Goal: Information Seeking & Learning: Learn about a topic

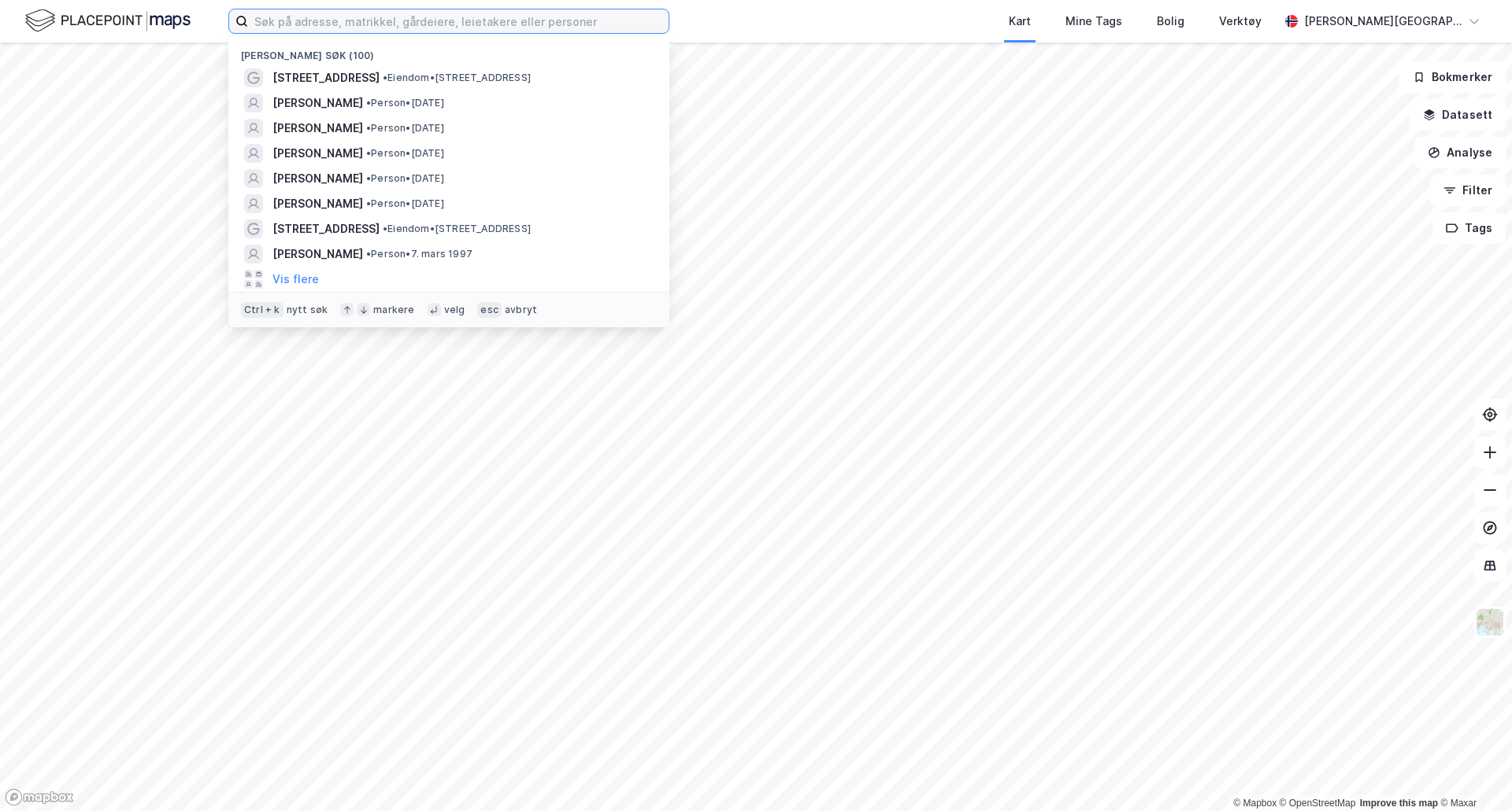
click at [374, 21] on input at bounding box center [458, 21] width 421 height 23
paste input "[URL][DOMAIN_NAME]"
type input "[URL][DOMAIN_NAME]"
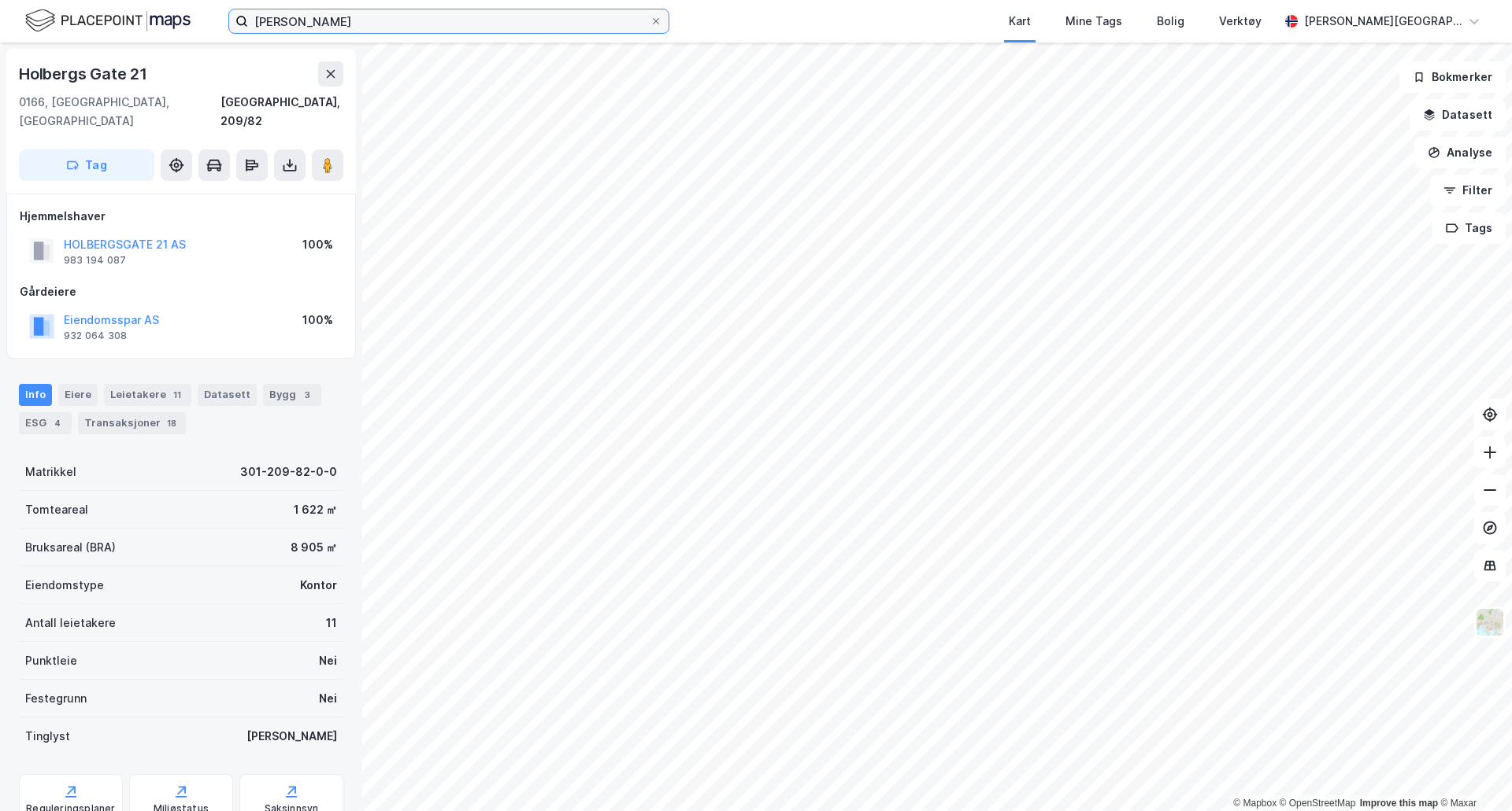
click at [432, 17] on input "[PERSON_NAME]" at bounding box center [449, 21] width 402 height 23
click at [477, 28] on input "[PERSON_NAME]" at bounding box center [449, 21] width 402 height 23
click at [397, 24] on input "[PERSON_NAME]" at bounding box center [449, 21] width 402 height 23
type input "[PERSON_NAME]"
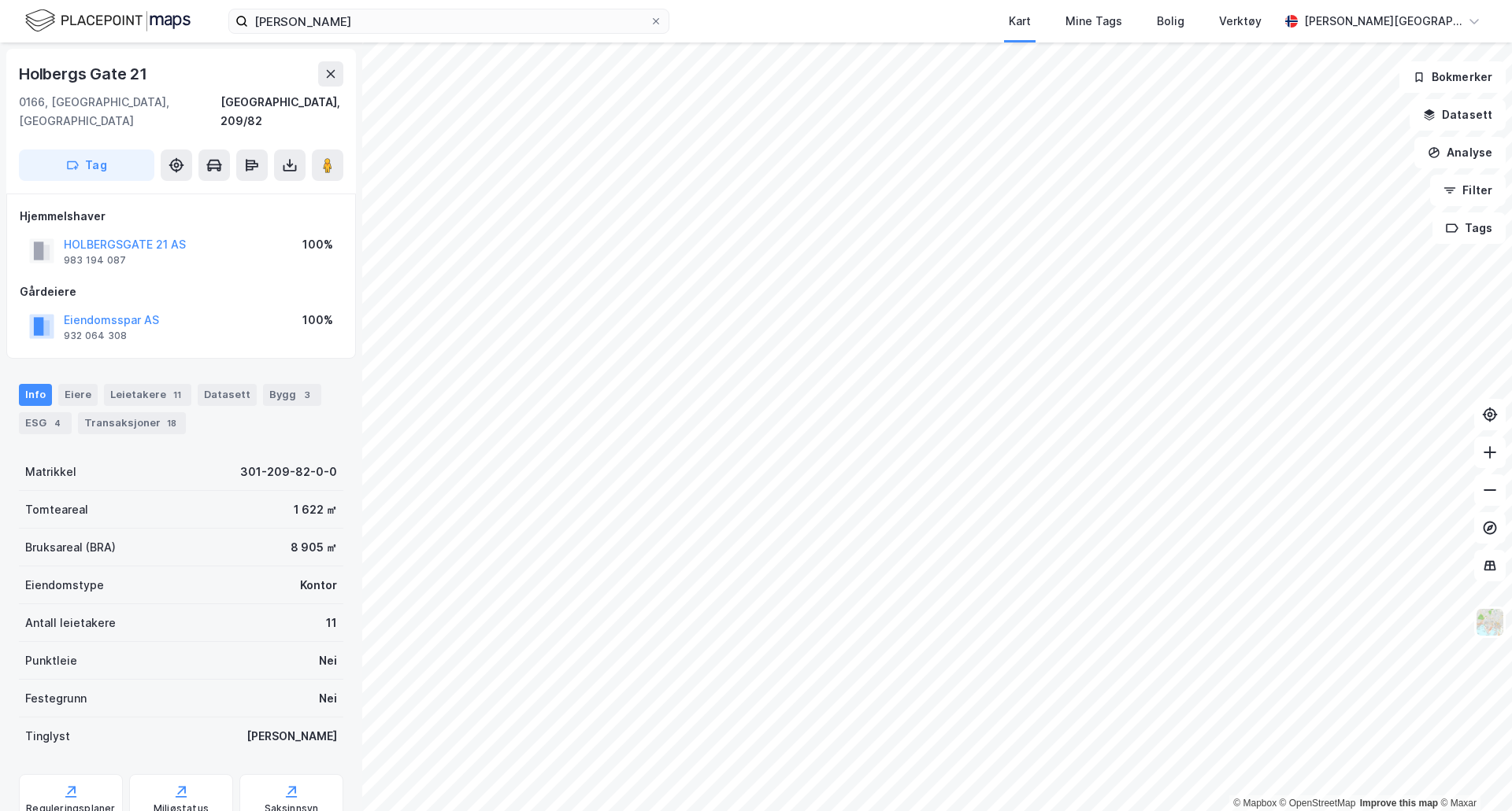
click at [132, 22] on img at bounding box center [108, 21] width 165 height 27
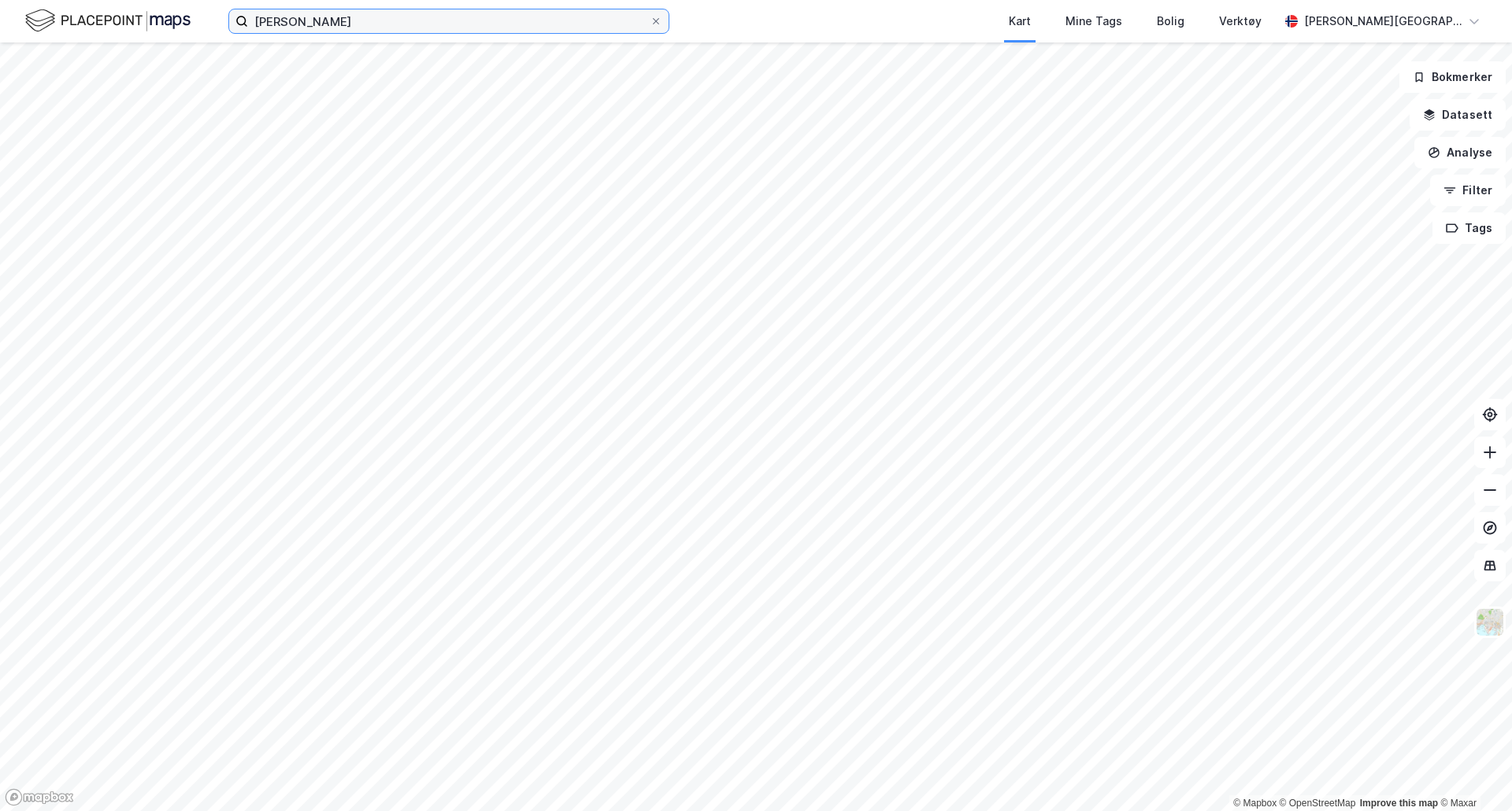
click at [446, 22] on input "[PERSON_NAME]" at bounding box center [449, 21] width 402 height 23
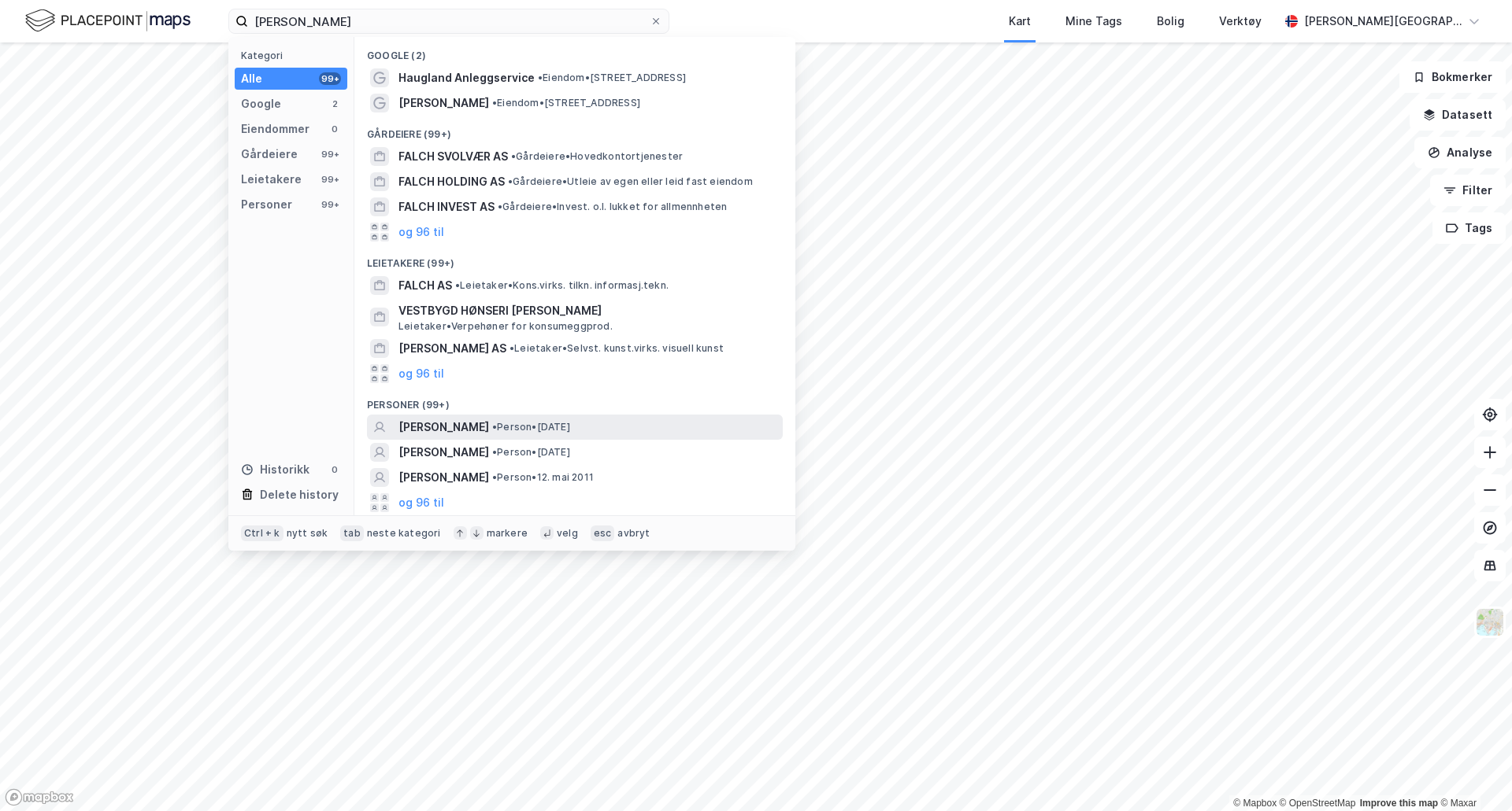
click at [489, 423] on span "[PERSON_NAME]" at bounding box center [443, 427] width 91 height 19
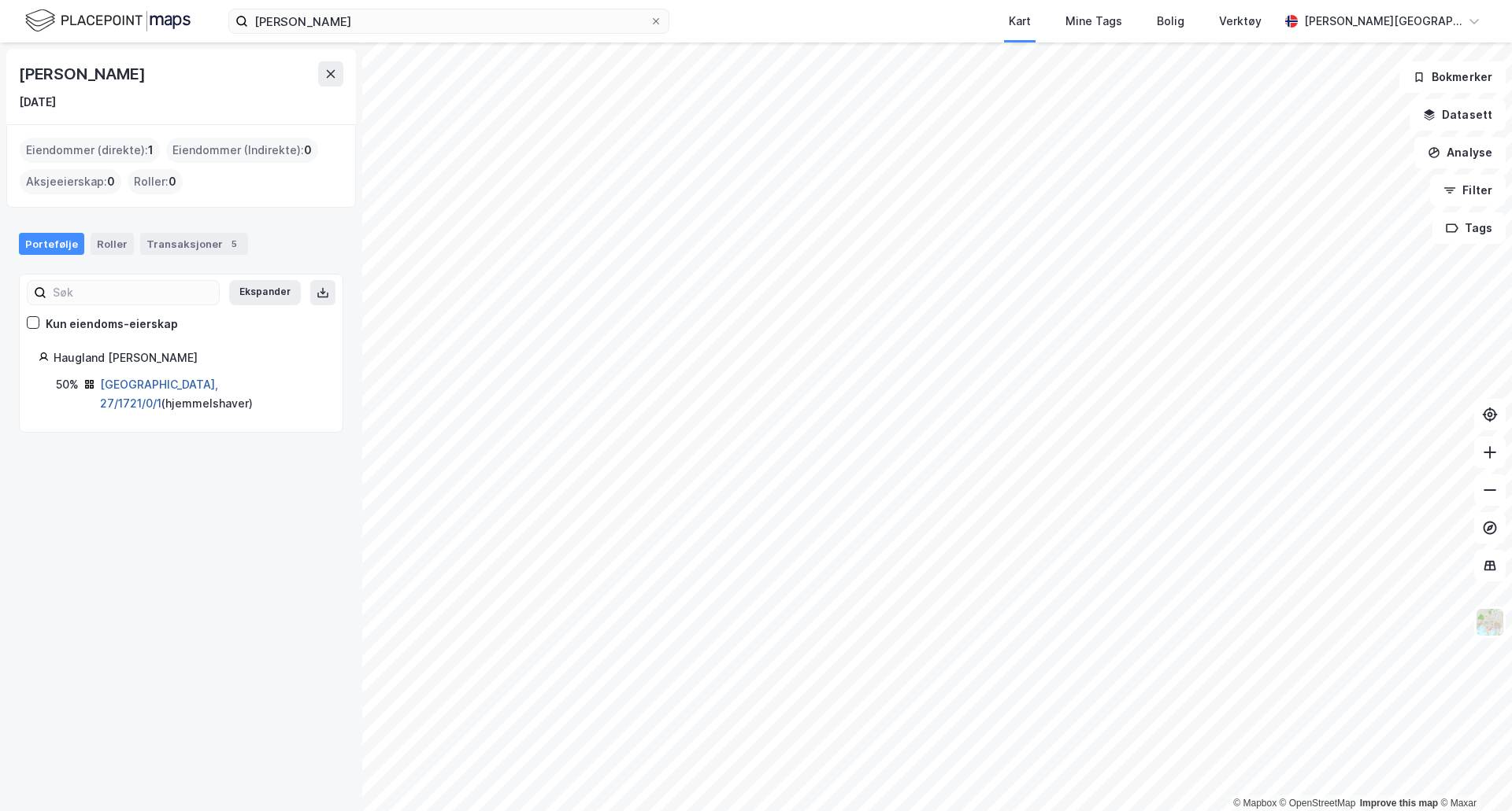
click at [149, 382] on link "[GEOGRAPHIC_DATA], 27/1721/0/1" at bounding box center [159, 393] width 118 height 32
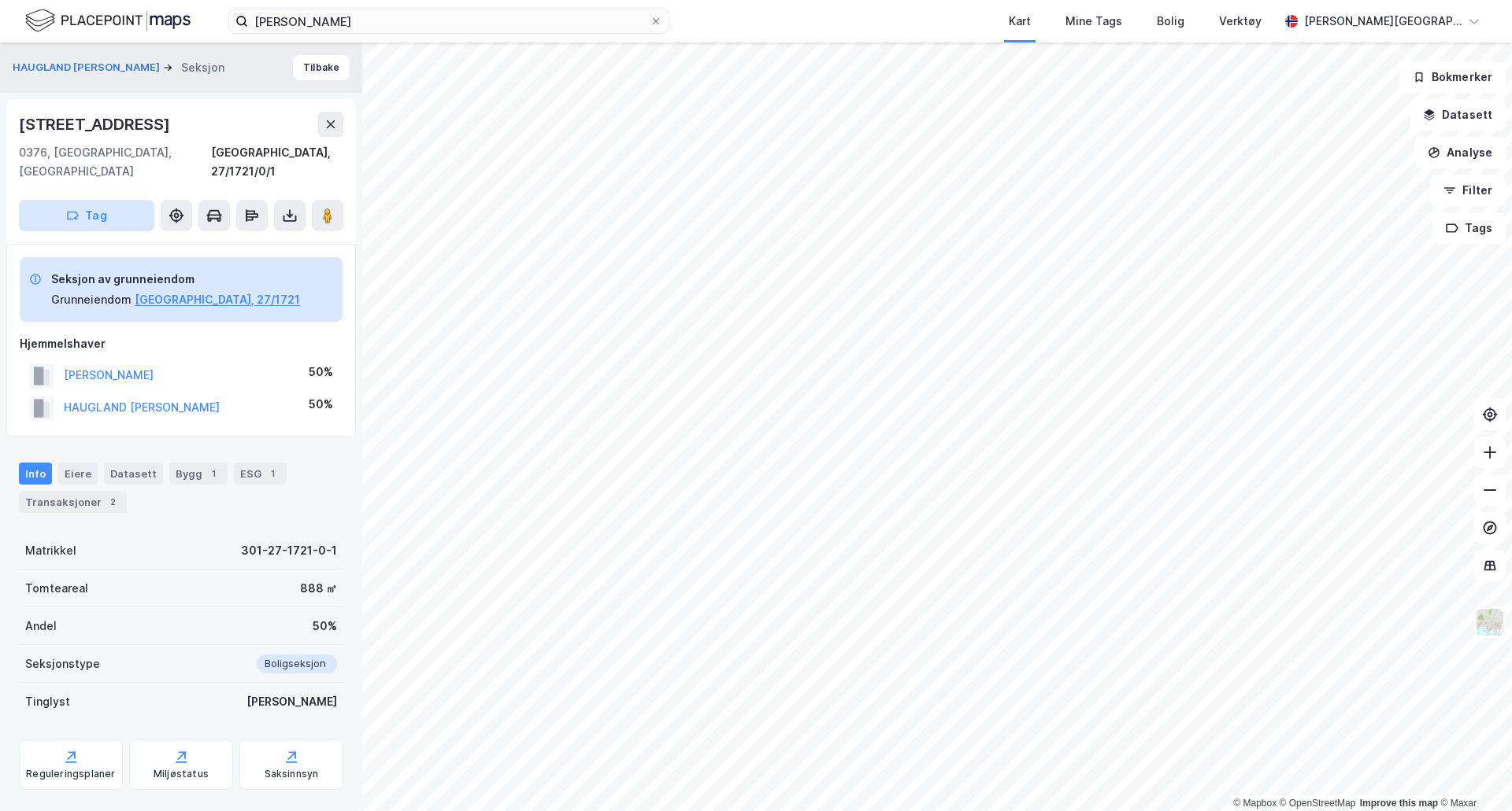
scroll to position [2, 0]
click at [0, 0] on button "HAUGLAND [PERSON_NAME]" at bounding box center [0, 0] width 0 height 0
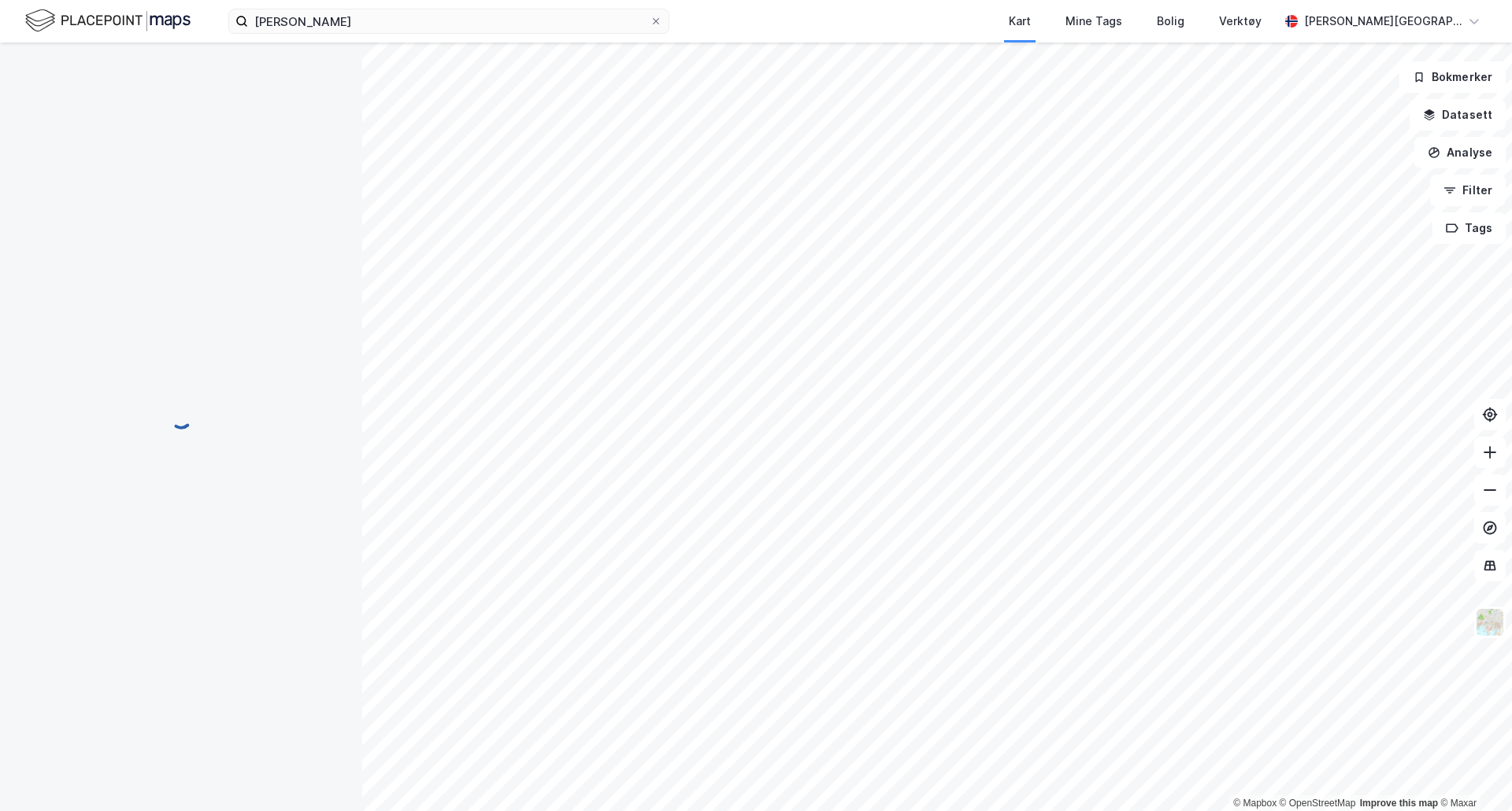
scroll to position [2, 0]
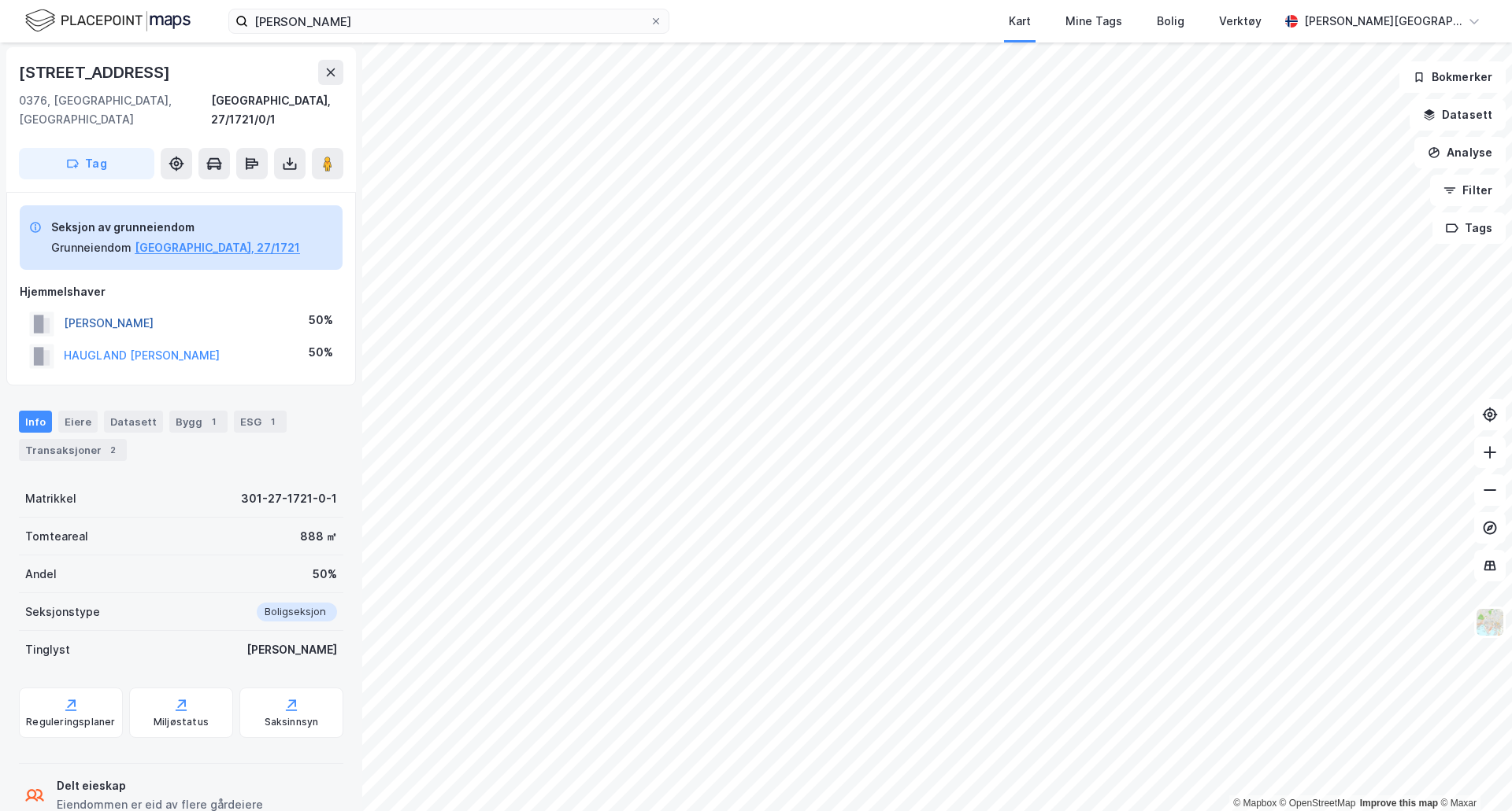
click at [0, 0] on button "[PERSON_NAME]" at bounding box center [0, 0] width 0 height 0
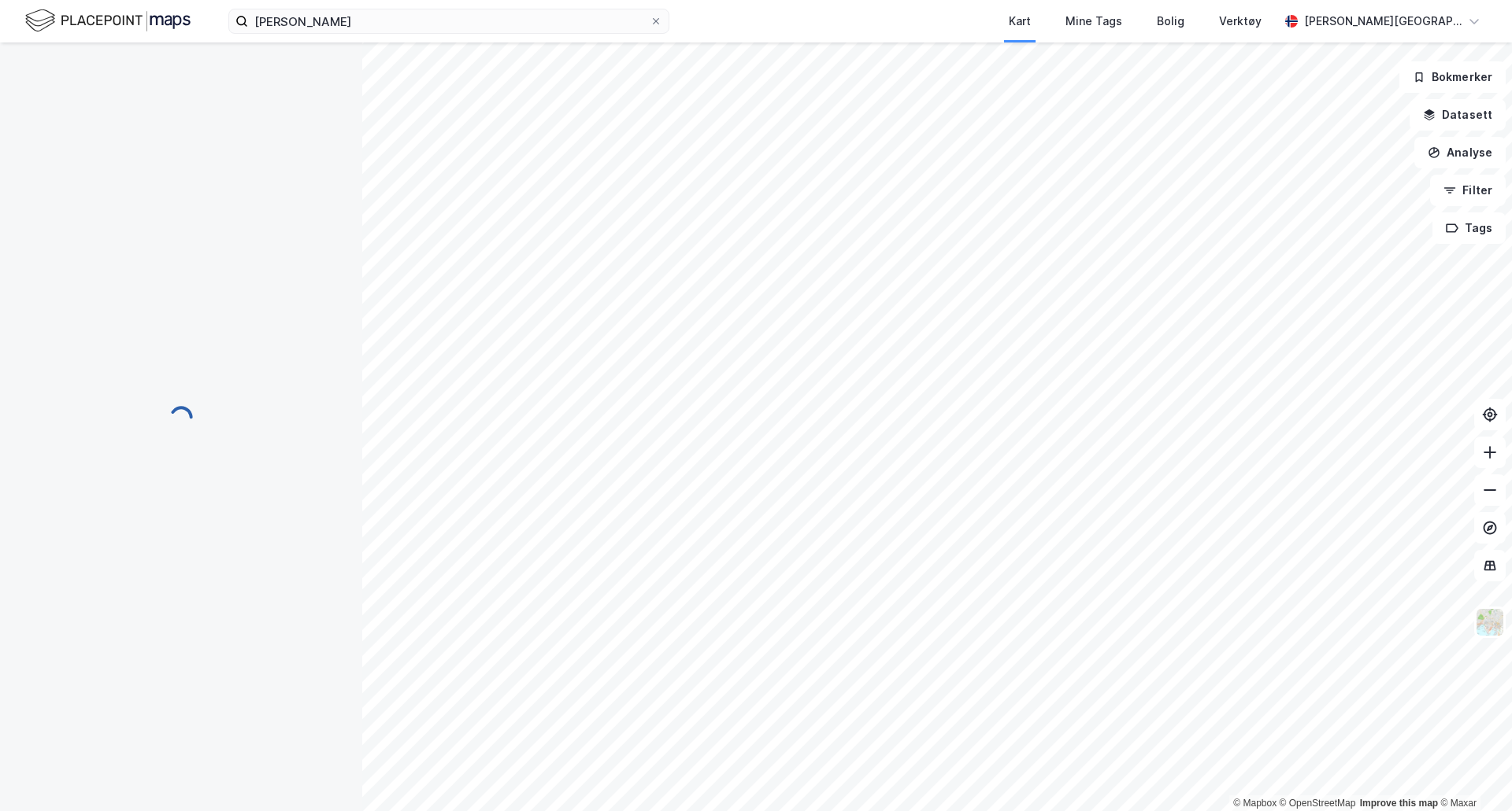
scroll to position [2, 0]
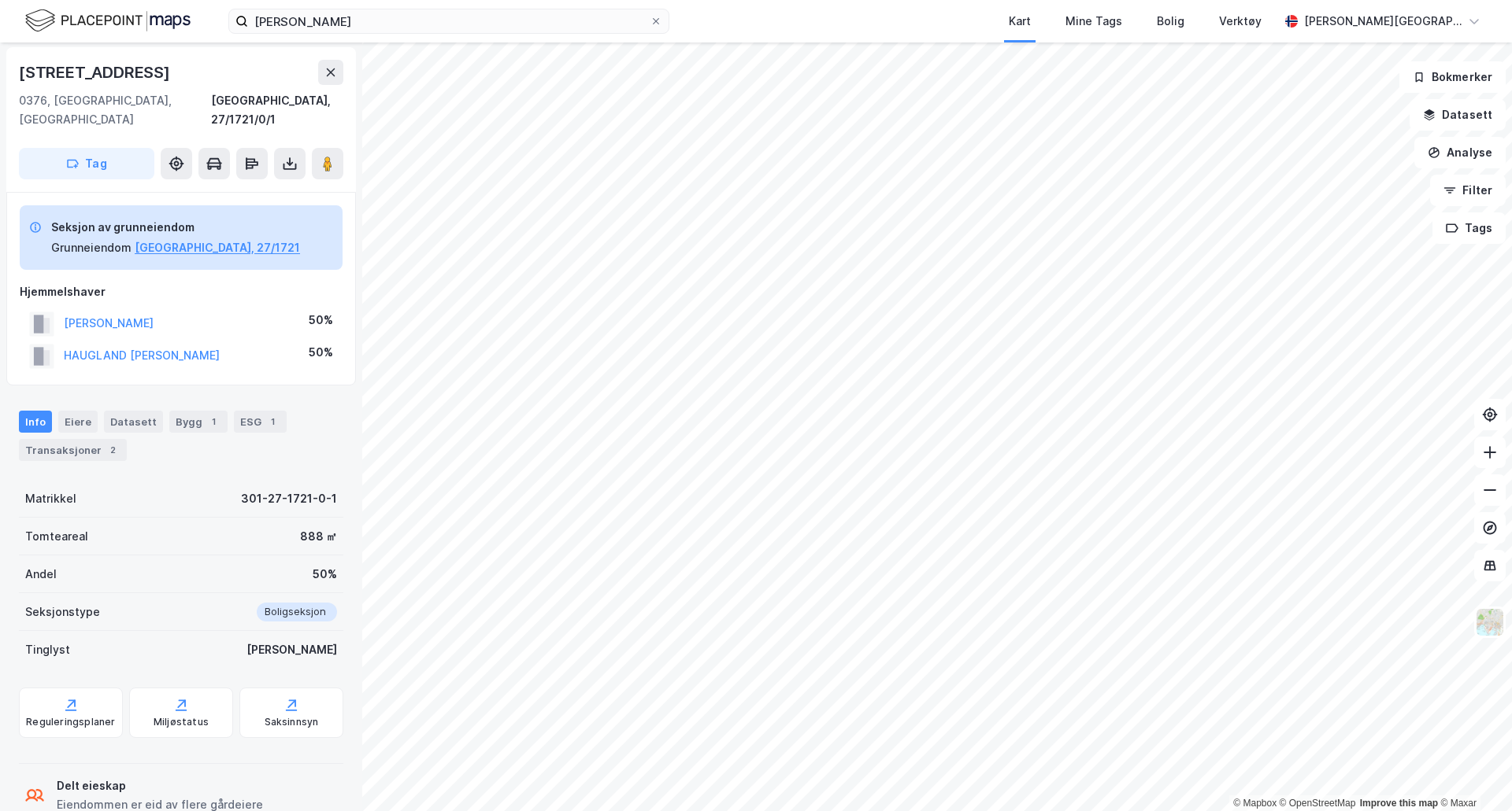
click at [154, 347] on div "HAUGLAND [PERSON_NAME]" at bounding box center [141, 356] width 156 height 19
click at [0, 0] on button "HAUGLAND [PERSON_NAME]" at bounding box center [0, 0] width 0 height 0
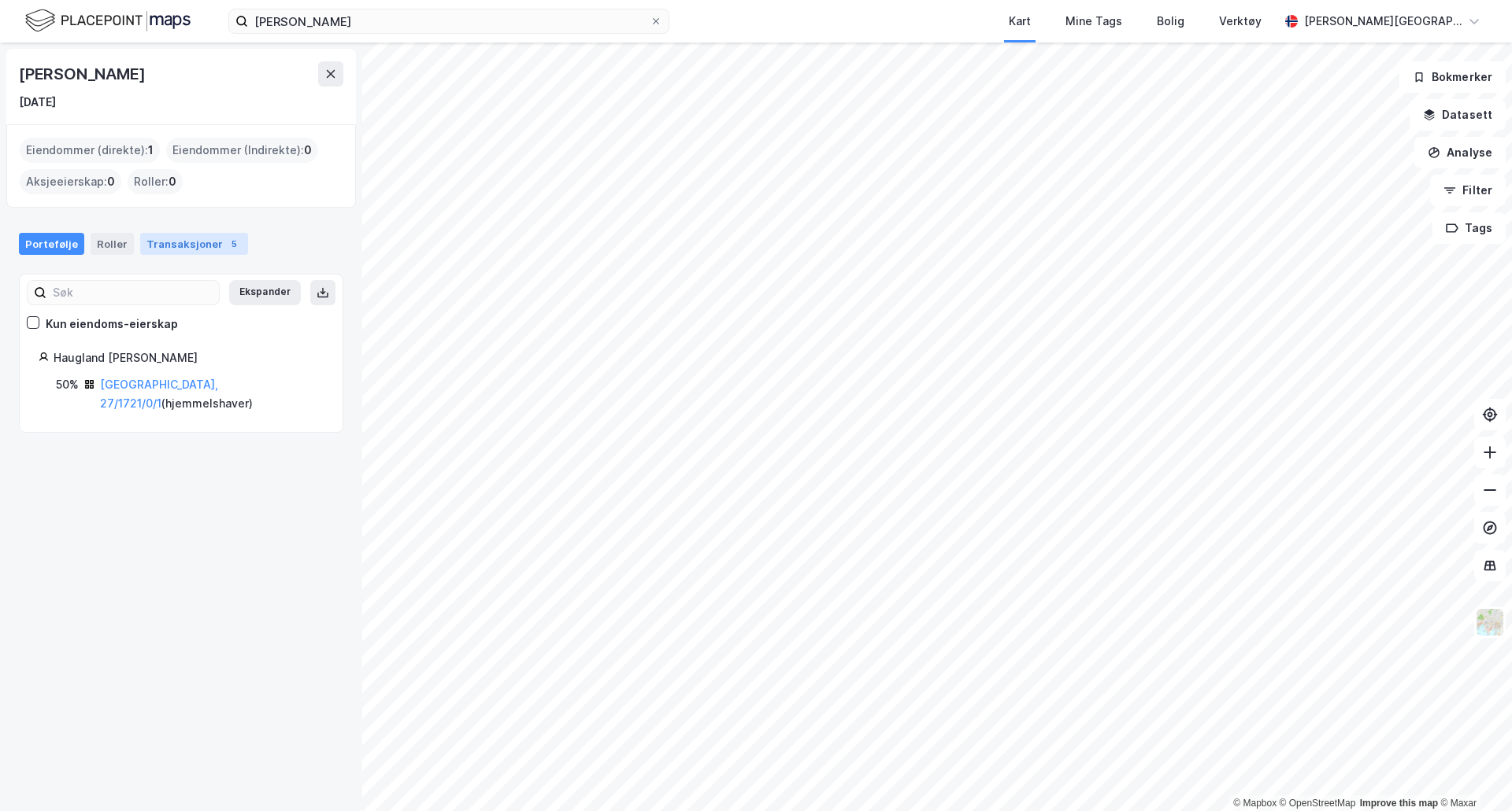
click at [210, 243] on div "Transaksjoner 5" at bounding box center [194, 244] width 108 height 22
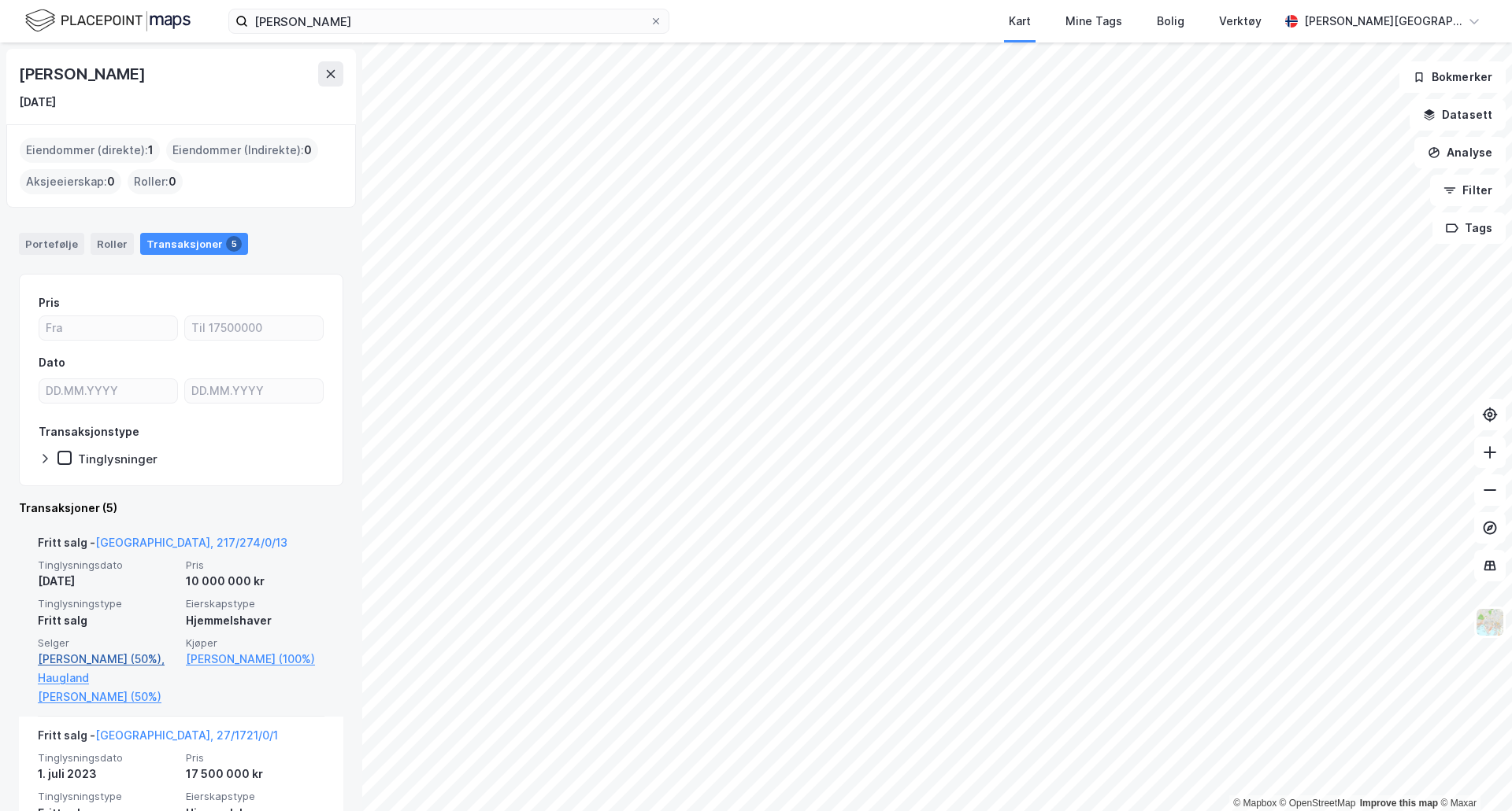
click at [91, 657] on link "[PERSON_NAME] (50%)," at bounding box center [107, 659] width 139 height 19
